Goal: Find specific page/section: Find specific page/section

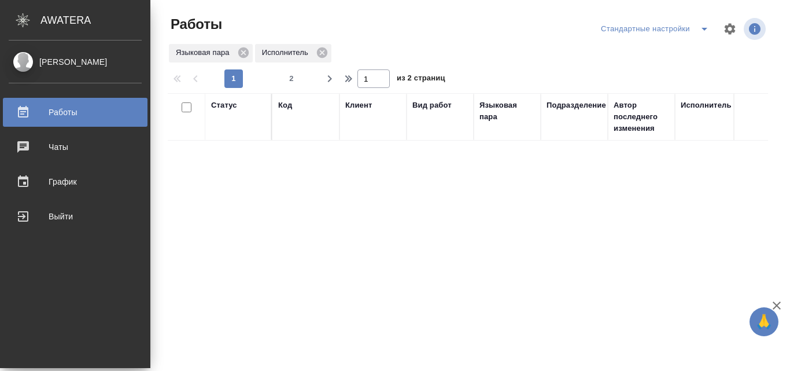
click at [66, 112] on div "Работы" at bounding box center [75, 112] width 133 height 17
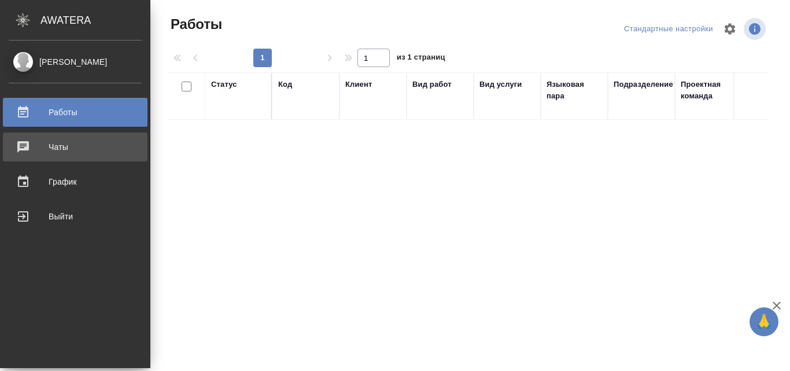
click at [28, 145] on div "Чаты" at bounding box center [75, 146] width 133 height 17
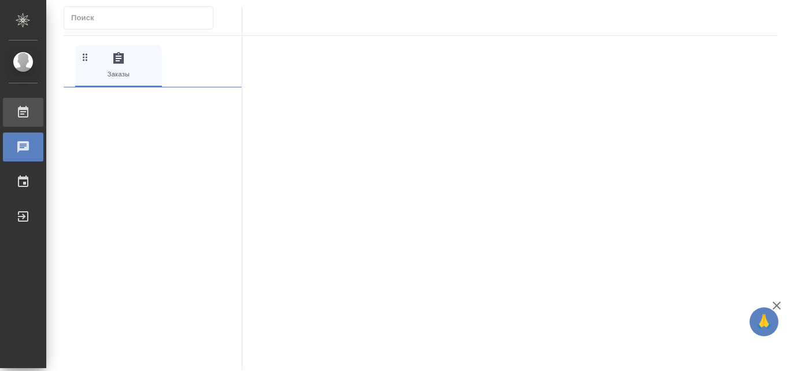
click at [29, 115] on icon at bounding box center [23, 112] width 14 height 14
